Goal: Transaction & Acquisition: Purchase product/service

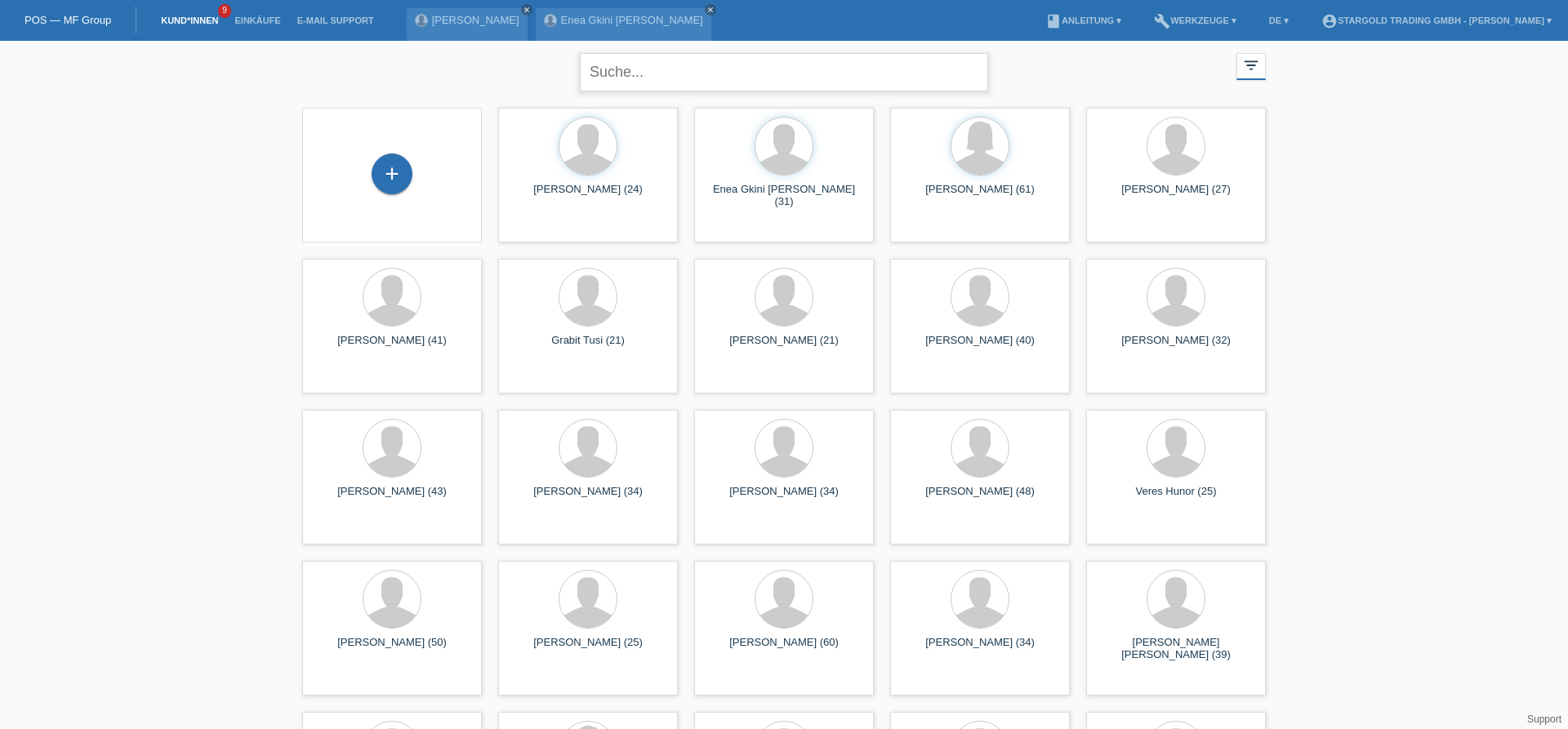
click at [641, 83] on input "text" at bounding box center [784, 72] width 409 height 39
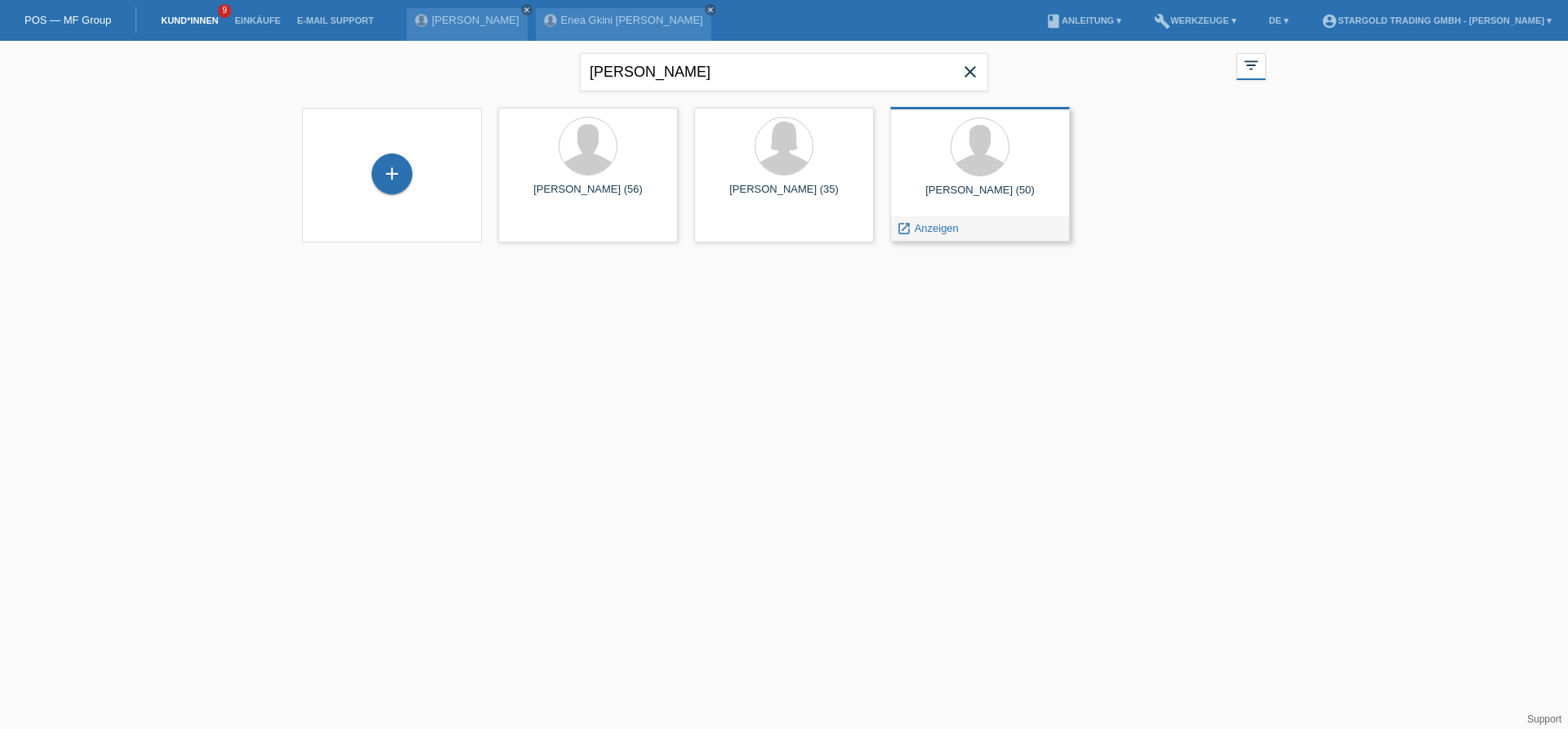
click at [987, 200] on div "Daniel Gajur (50)" at bounding box center [980, 197] width 153 height 26
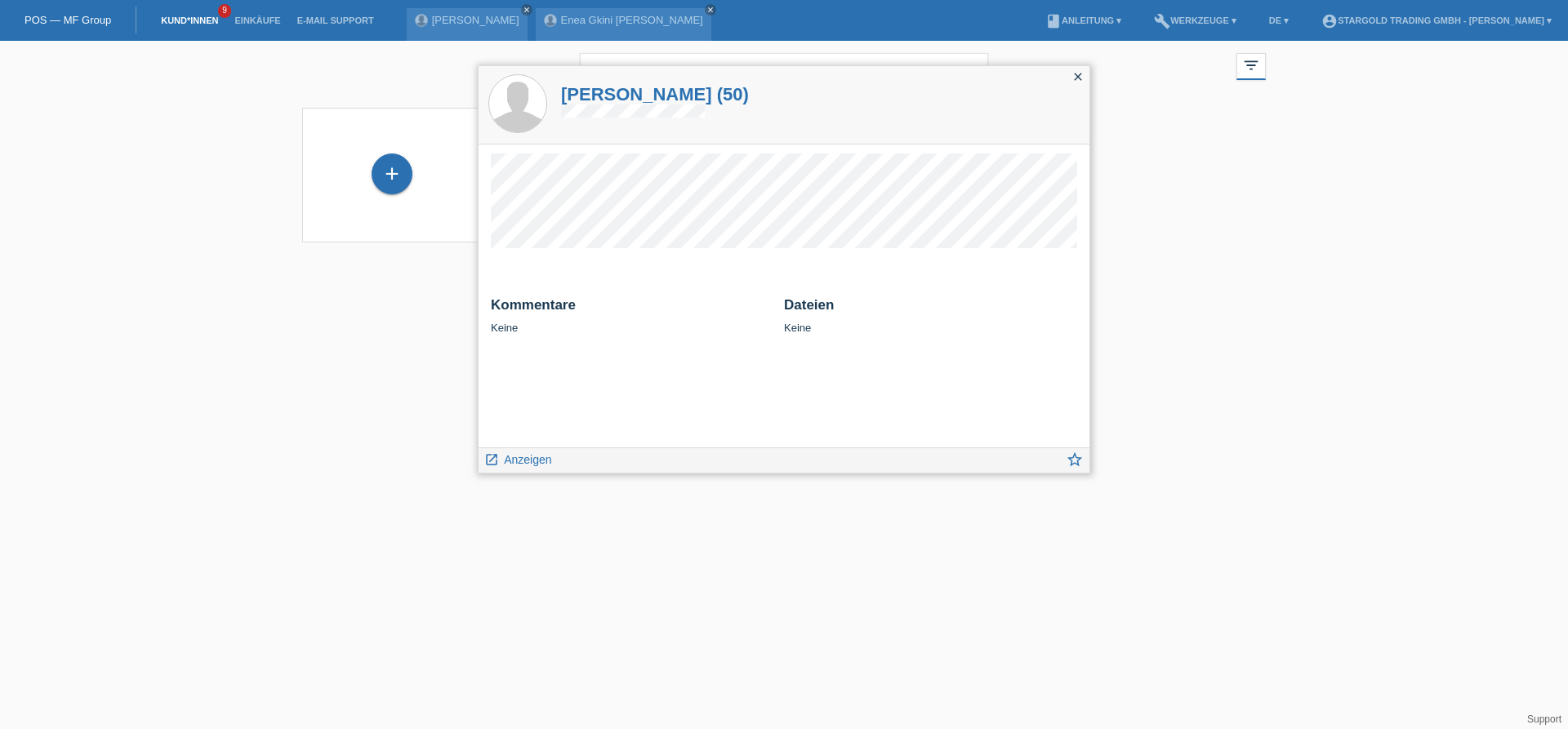
click at [1076, 80] on icon "close" at bounding box center [1078, 77] width 13 height 13
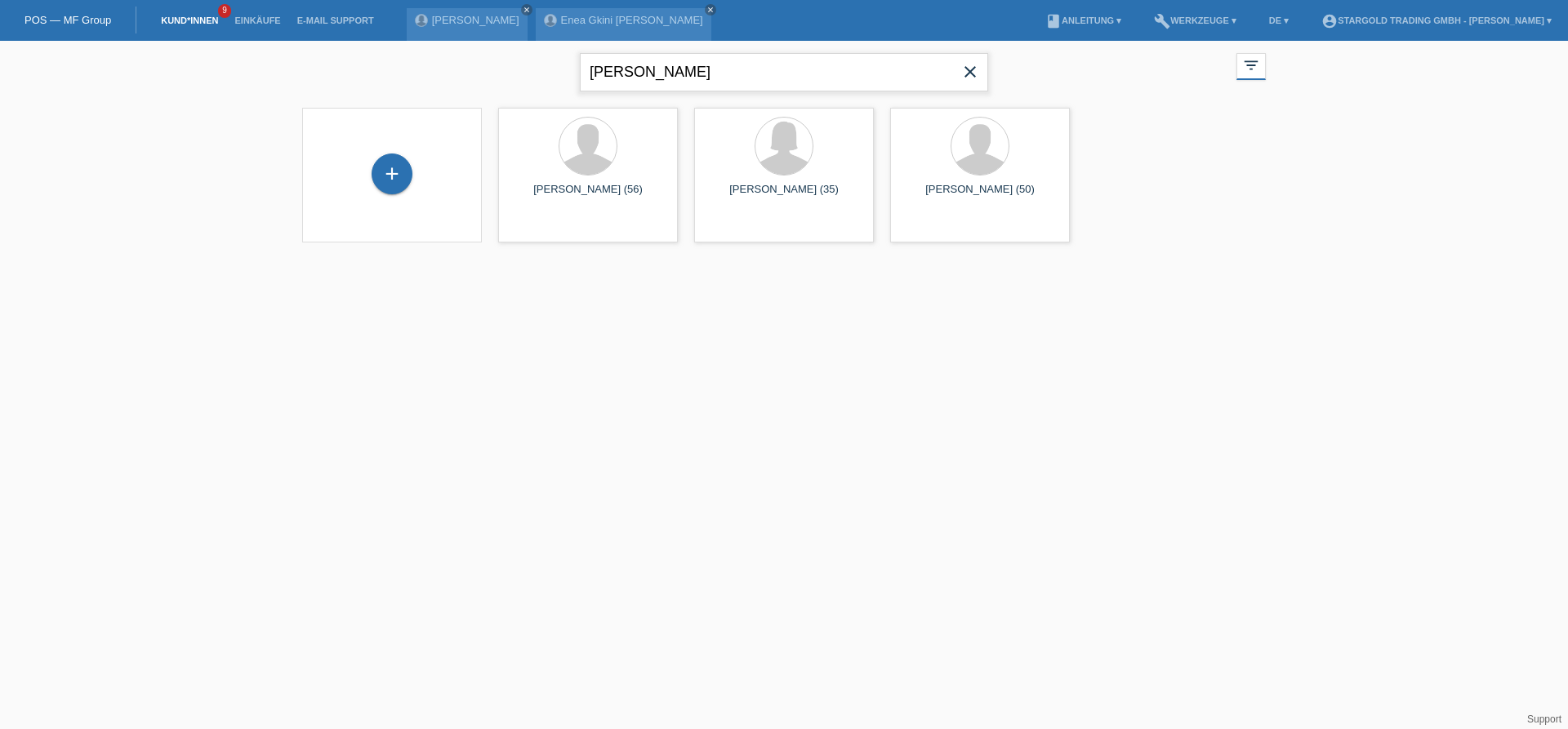
click at [657, 80] on input "Daniel" at bounding box center [784, 72] width 409 height 39
type input "D"
type input "A"
type input "Angelika"
click at [547, 159] on div at bounding box center [588, 148] width 153 height 61
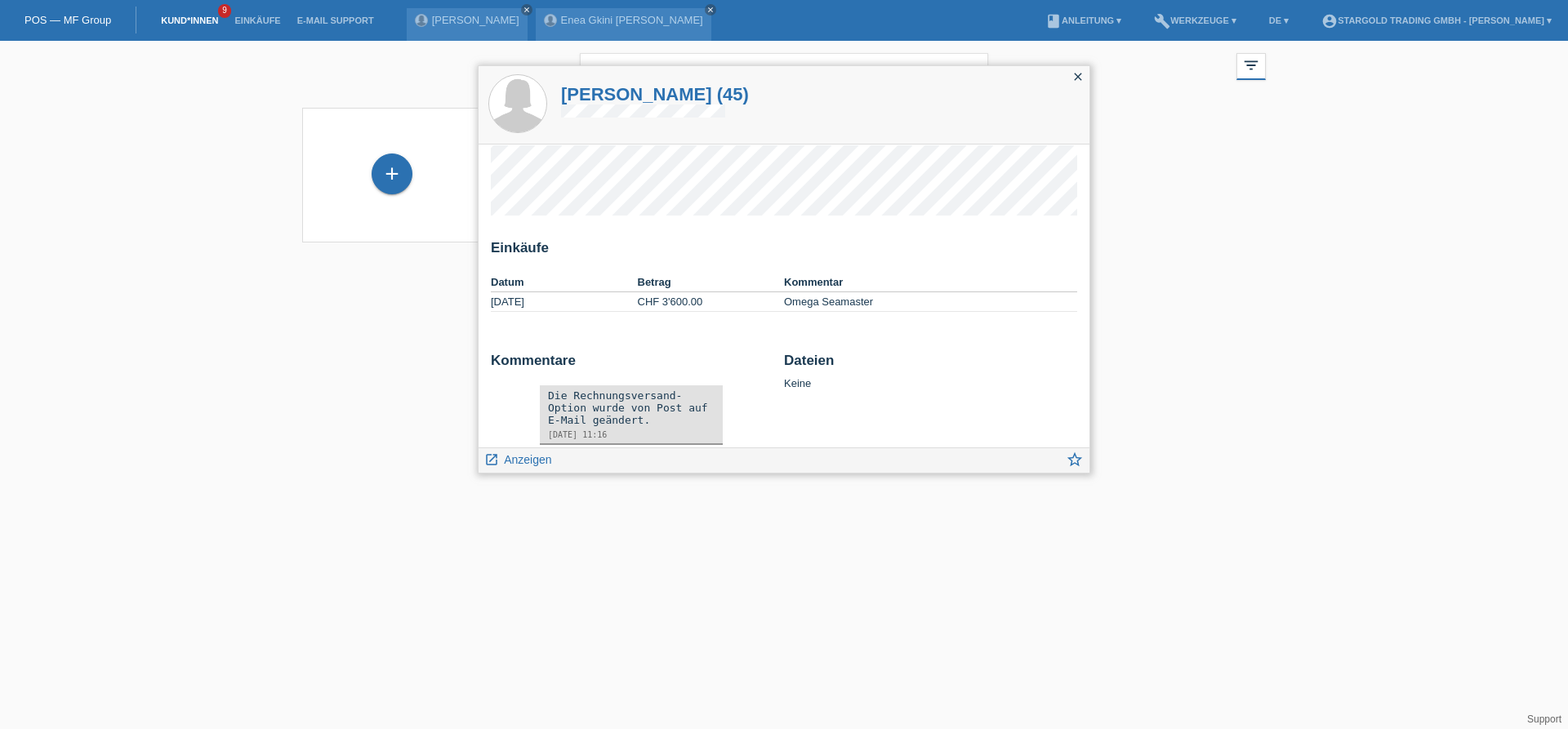
scroll to position [57, 0]
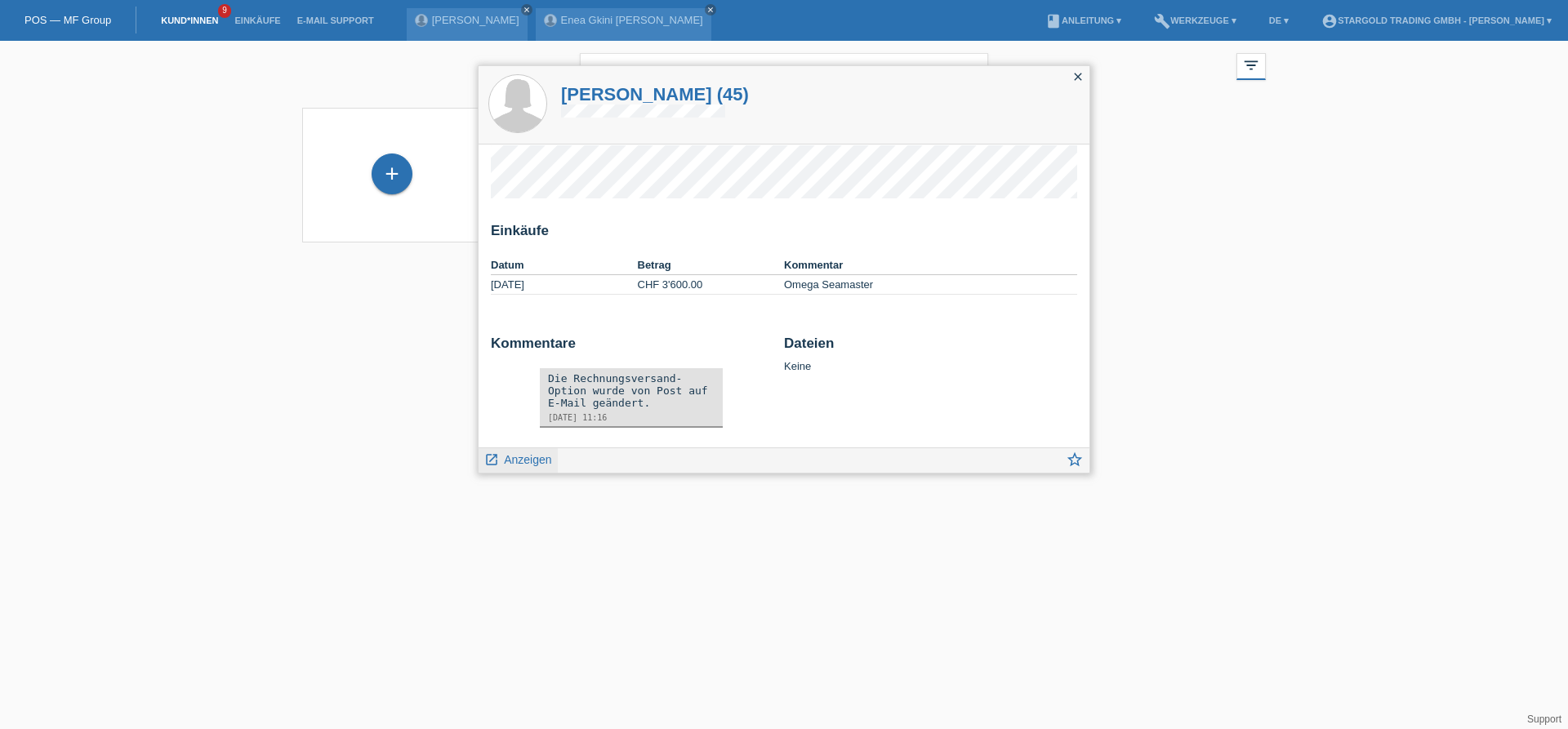
click at [536, 458] on span "Anzeigen" at bounding box center [528, 460] width 47 height 13
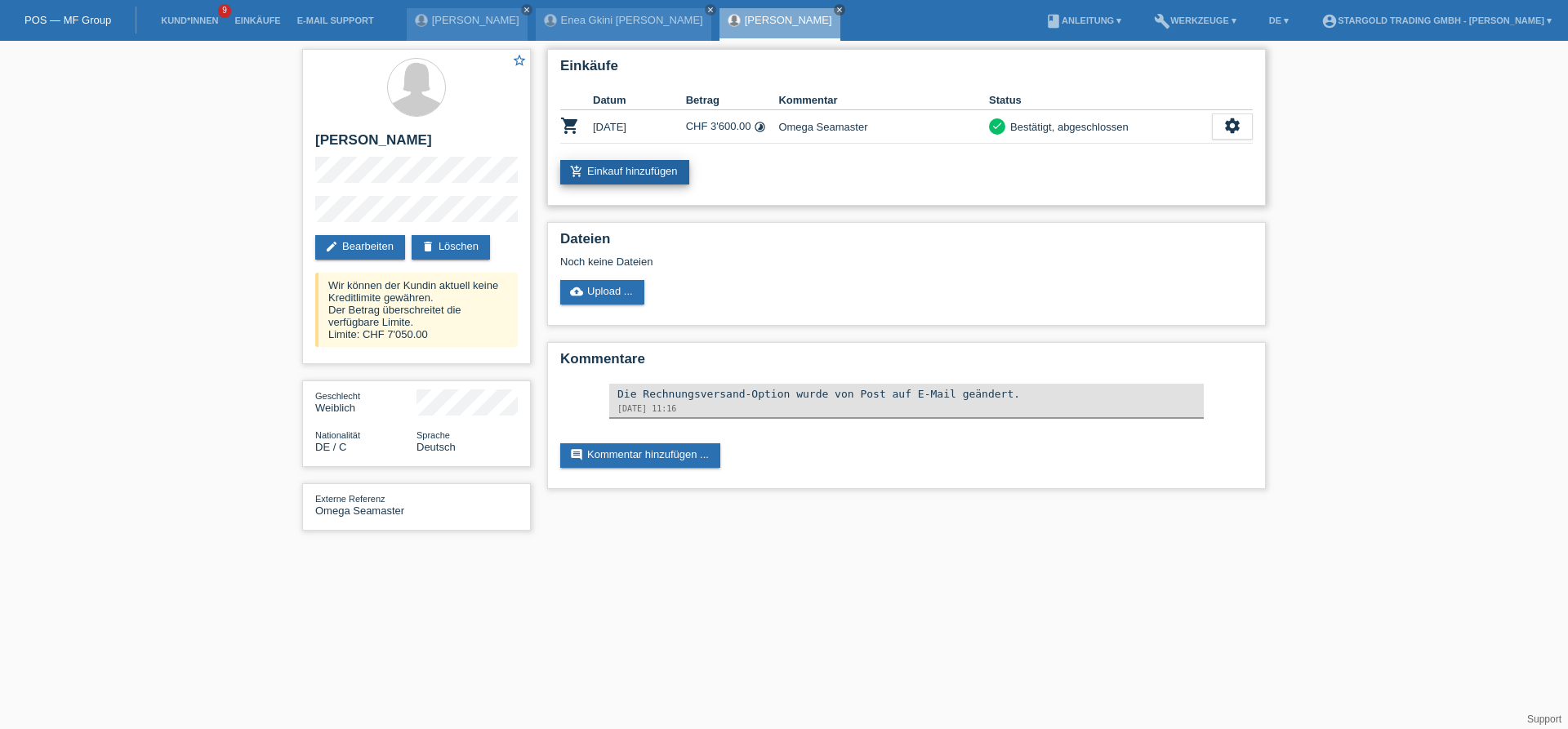
click at [593, 168] on link "add_shopping_cart Einkauf hinzufügen" at bounding box center [624, 172] width 129 height 25
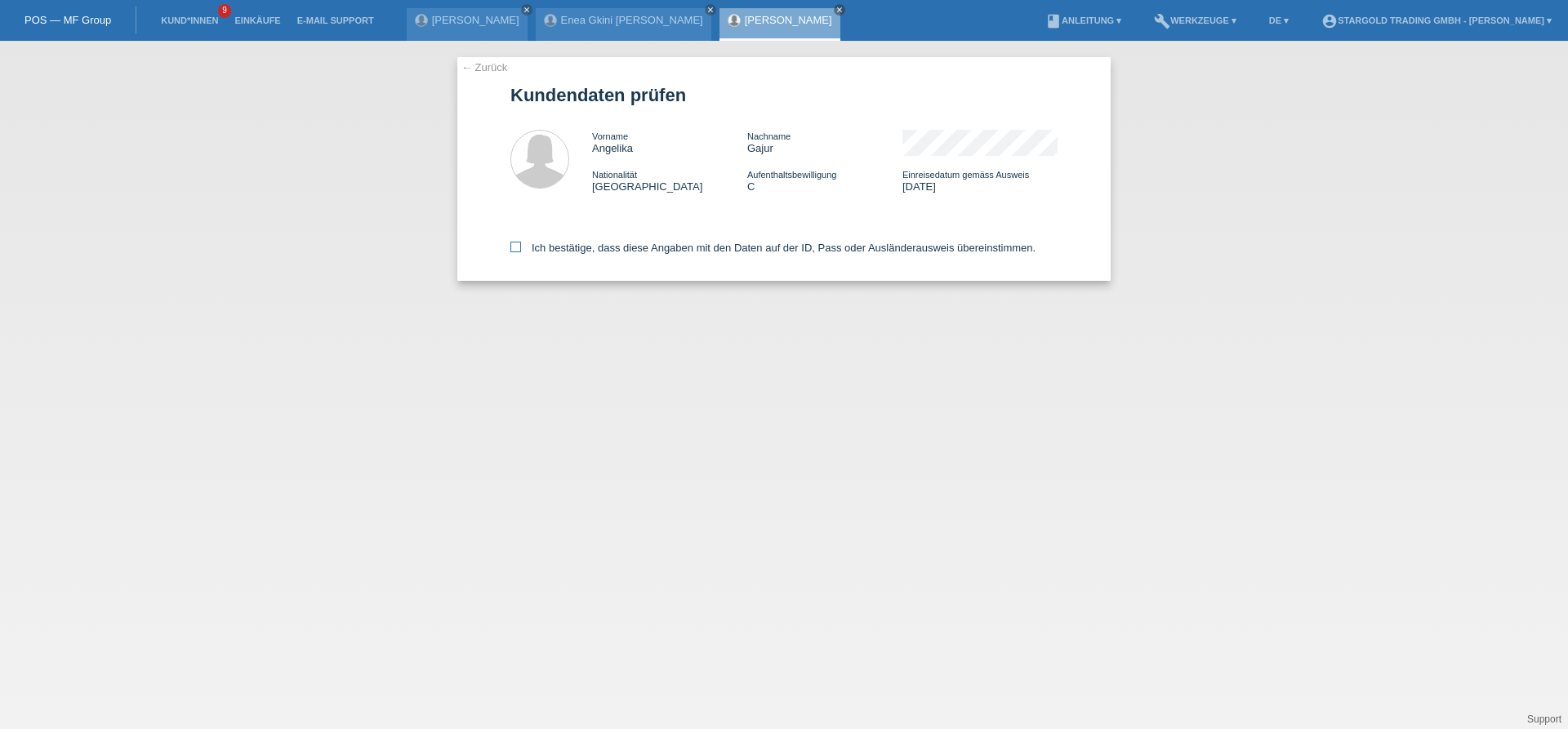
click at [518, 249] on icon at bounding box center [515, 247] width 10 height 10
click at [518, 249] on input "Ich bestätige, dass diese Angaben mit den Daten auf der ID, Pass oder Ausländer…" at bounding box center [515, 247] width 10 height 10
checkbox input "true"
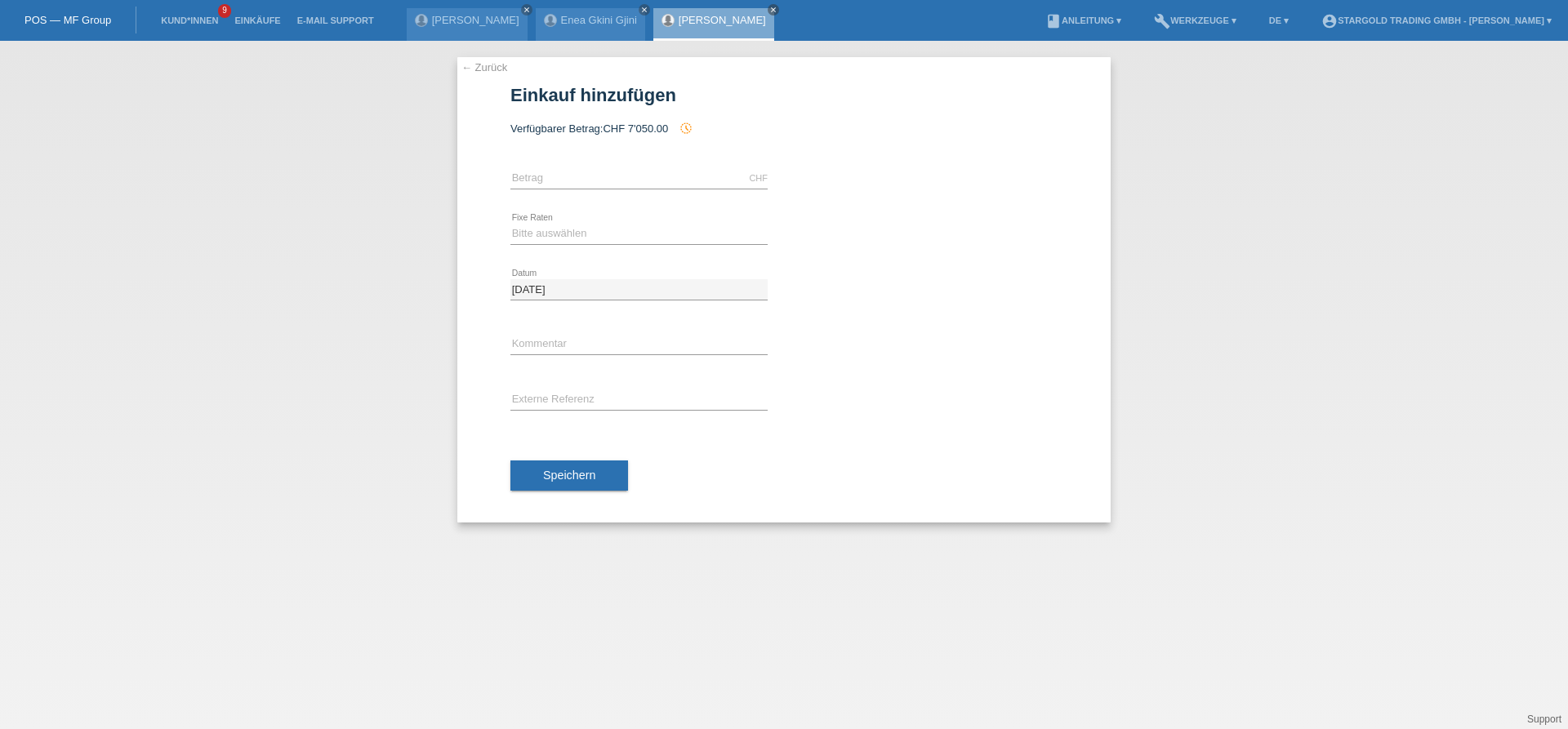
click at [584, 165] on div "CHF error Betrag" at bounding box center [639, 179] width 257 height 56
click at [584, 175] on input "text" at bounding box center [639, 179] width 257 height 21
type input "3100.00"
click at [511, 224] on select "Bitte auswählen 6 Raten 12 Raten 18 Raten 24 Raten 36 Raten 48 Raten" at bounding box center [639, 234] width 257 height 20
select select "496"
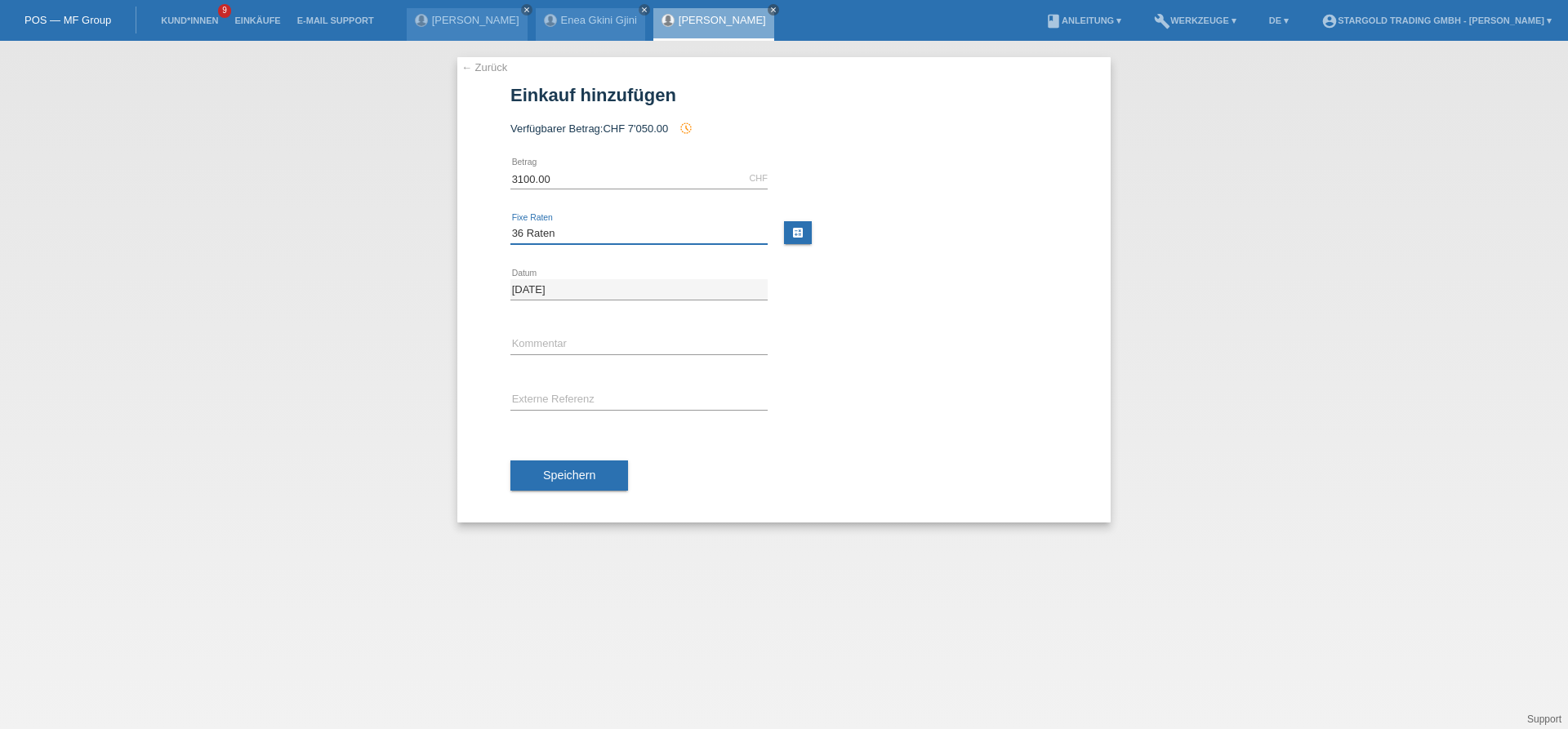
click option "36 Raten" at bounding box center [0, 0] width 0 height 0
click at [571, 483] on button "Speichern" at bounding box center [569, 476] width 117 height 31
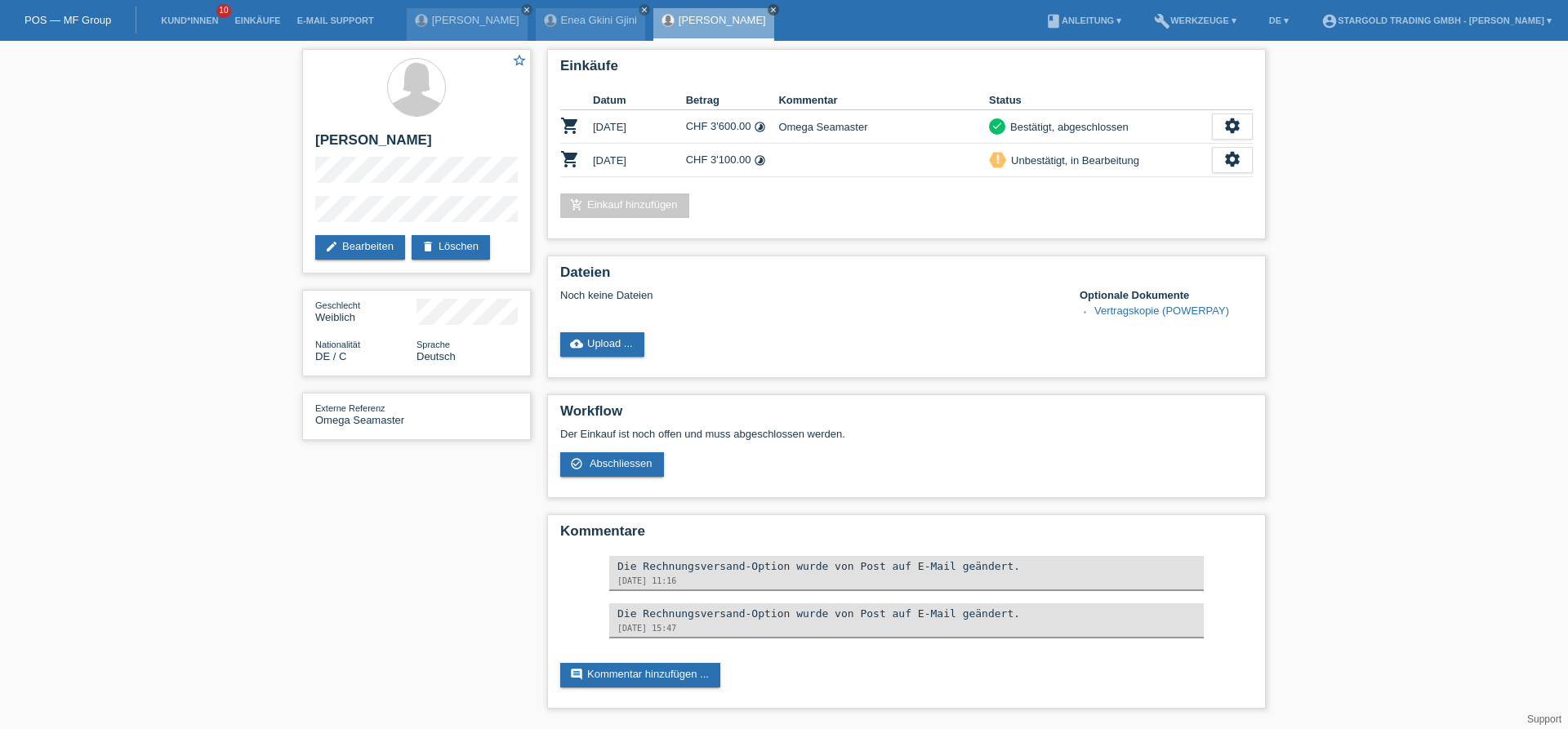
click at [769, 10] on icon "close" at bounding box center [773, 9] width 9 height 9
click at [640, 10] on icon "close" at bounding box center [644, 9] width 9 height 9
click at [523, 8] on icon "close" at bounding box center [527, 9] width 9 height 9
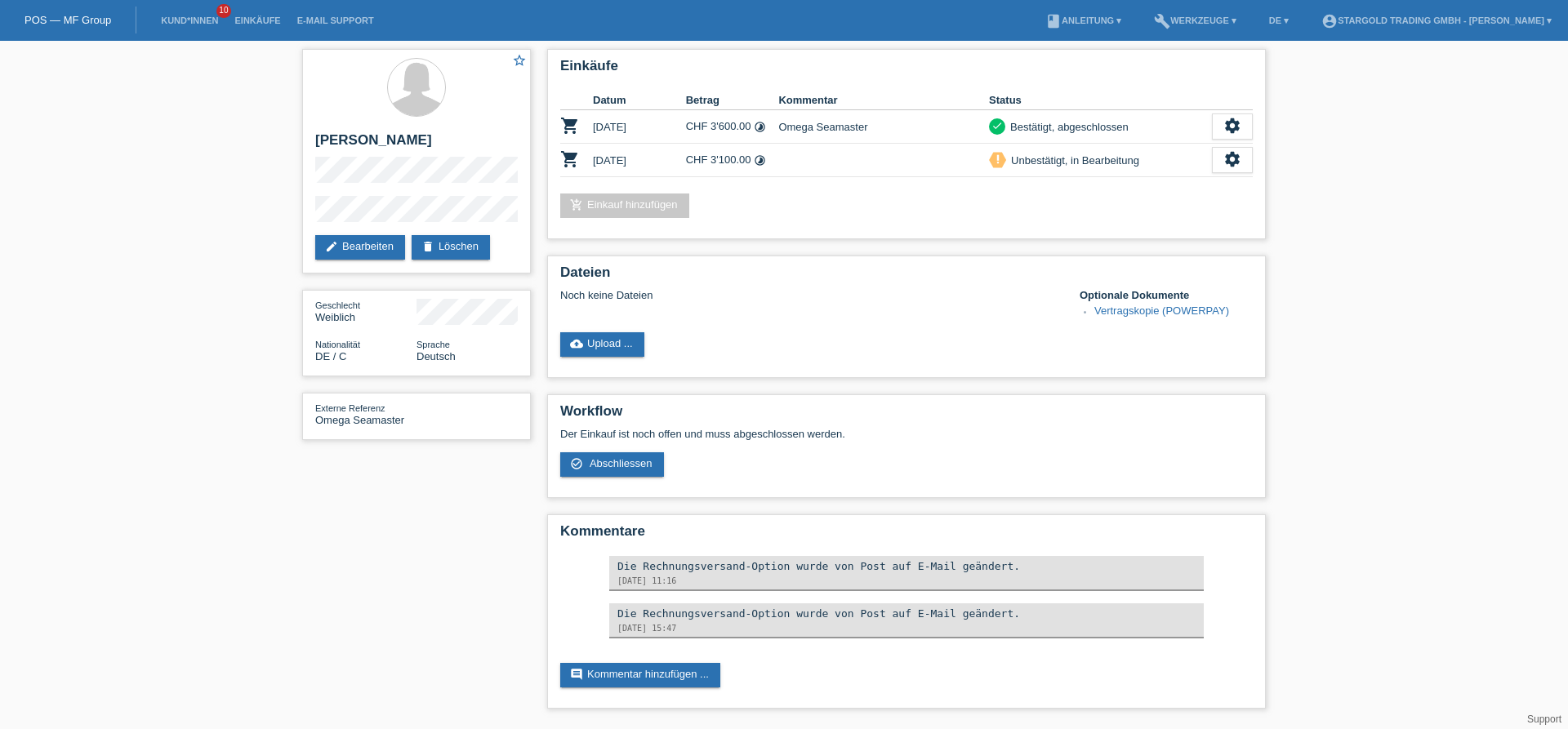
click at [208, 27] on li "Kund*innen 10" at bounding box center [189, 21] width 74 height 42
click at [208, 26] on li "Kund*innen 10" at bounding box center [189, 21] width 74 height 42
click at [206, 21] on link "Kund*innen" at bounding box center [189, 20] width 74 height 9
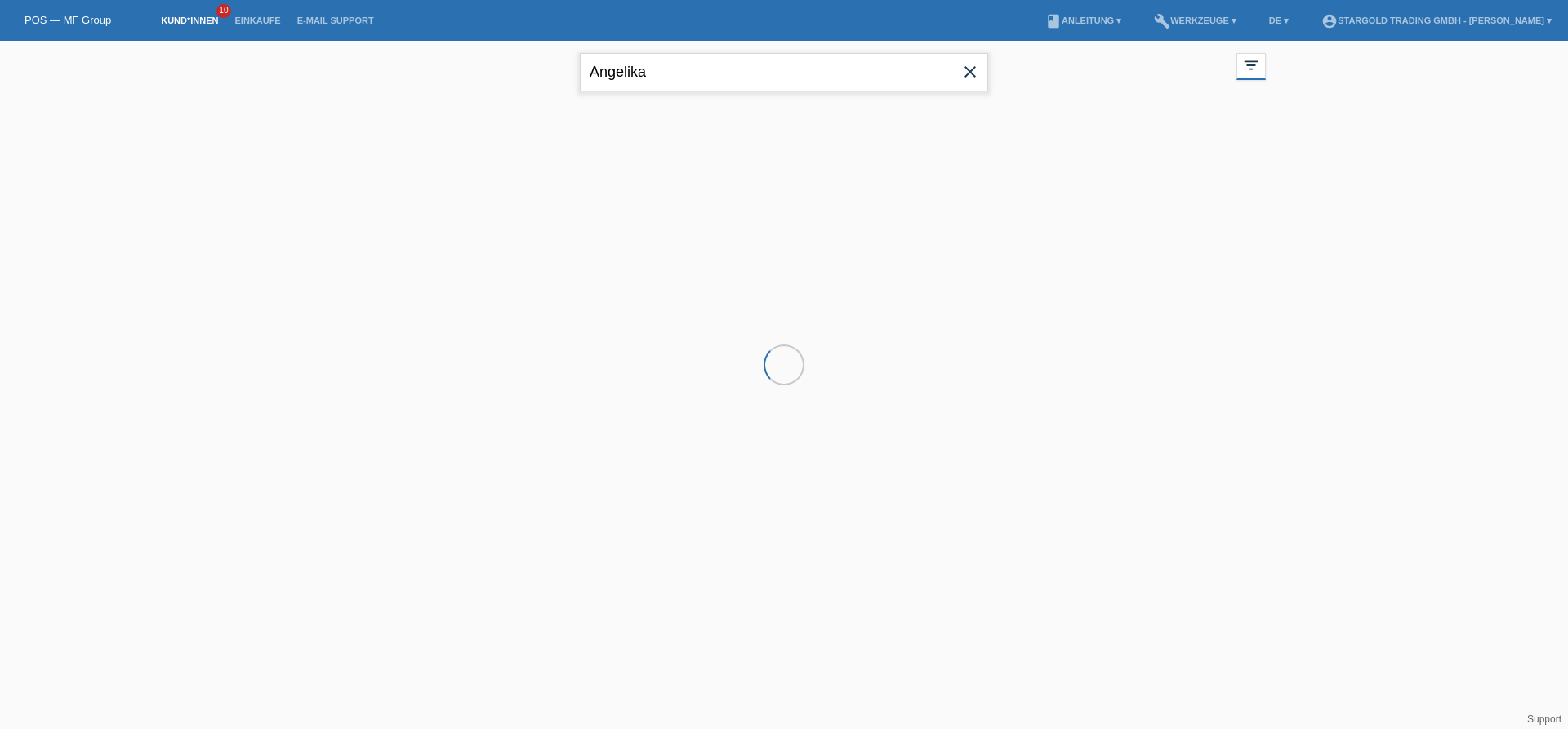
click at [678, 76] on input "Angelika" at bounding box center [784, 72] width 409 height 39
type input "[PERSON_NAME]"
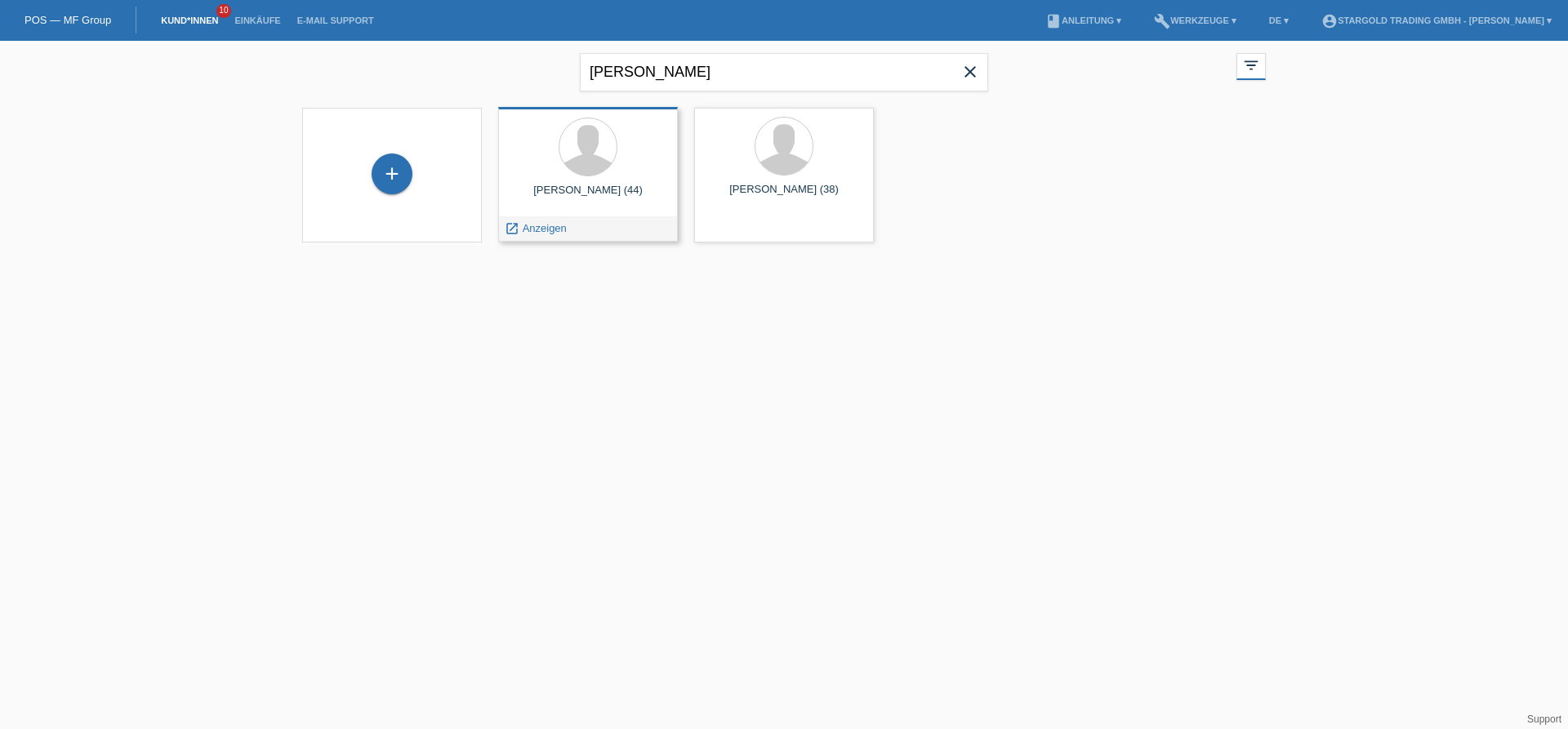
click at [606, 194] on div "[PERSON_NAME] (44)" at bounding box center [588, 197] width 153 height 26
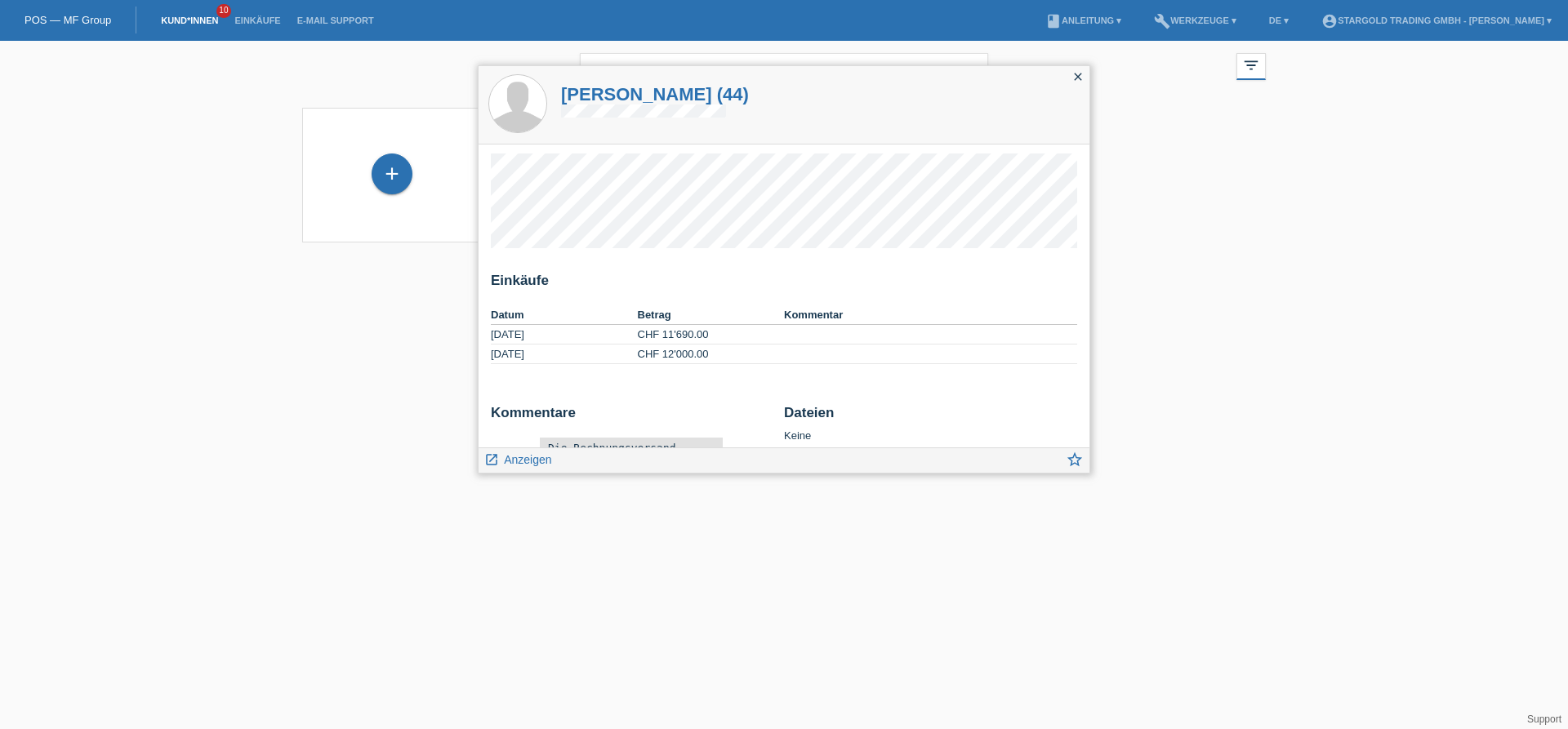
click at [1076, 80] on icon "close" at bounding box center [1078, 77] width 13 height 13
